Goal: Information Seeking & Learning: Learn about a topic

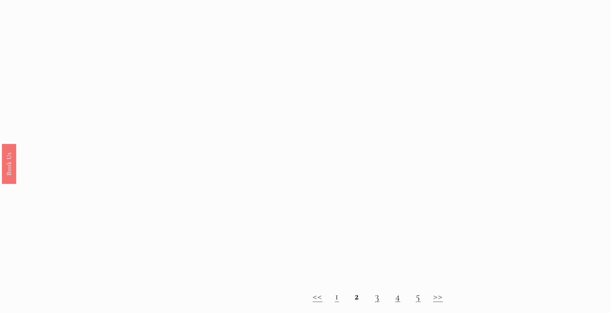
scroll to position [729, 0]
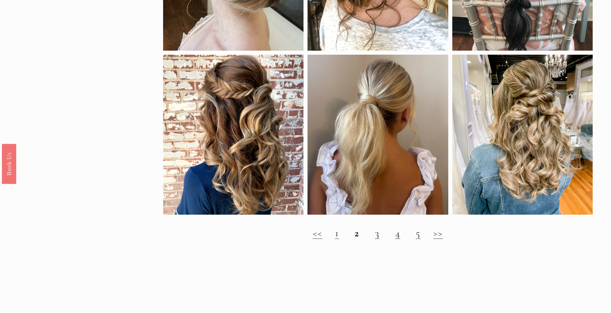
click at [377, 233] on link "3" at bounding box center [377, 232] width 4 height 13
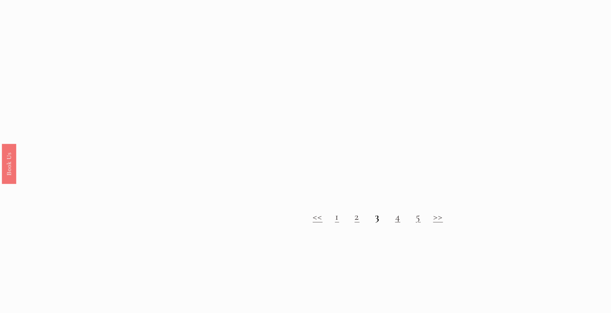
scroll to position [714, 0]
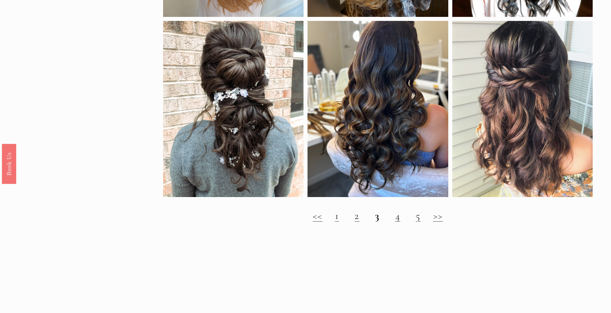
click at [395, 216] on link "4" at bounding box center [397, 215] width 5 height 13
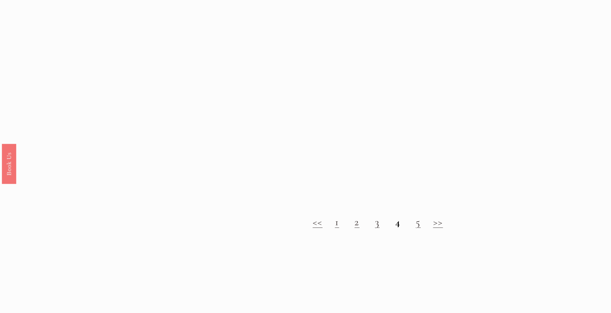
scroll to position [724, 0]
